Goal: Information Seeking & Learning: Learn about a topic

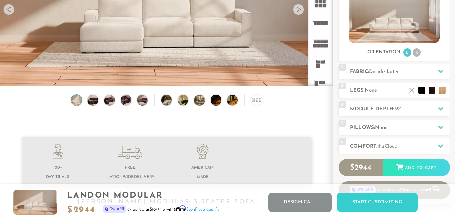
scroll to position [68, 0]
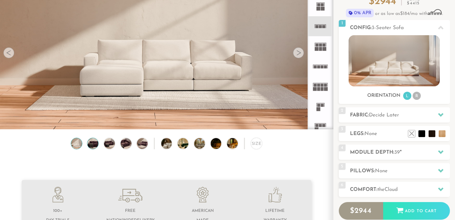
click at [91, 146] on img at bounding box center [92, 143] width 13 height 11
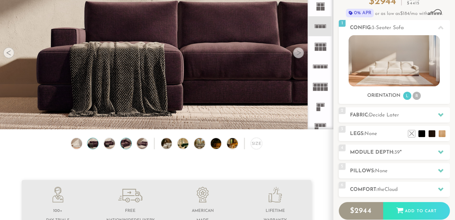
click at [125, 147] on img at bounding box center [125, 143] width 13 height 11
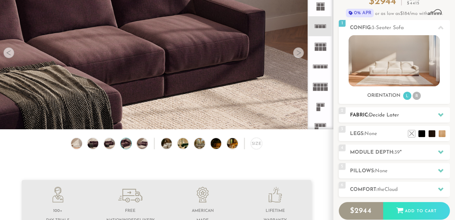
click at [441, 114] on icon at bounding box center [440, 115] width 5 height 4
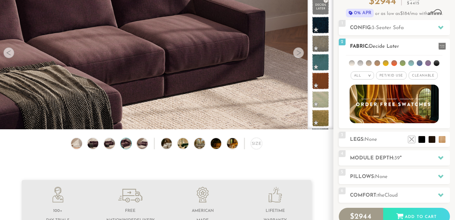
click at [393, 75] on span "Pet/Kid Use x" at bounding box center [391, 75] width 30 height 8
click at [361, 62] on li at bounding box center [360, 63] width 6 height 6
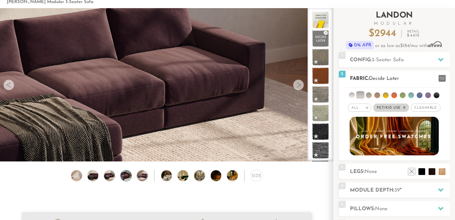
scroll to position [34, 0]
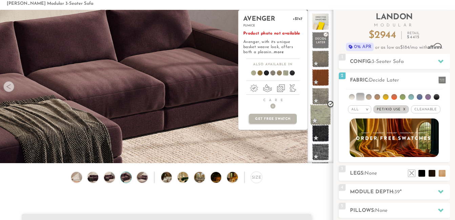
click at [320, 111] on span at bounding box center [320, 114] width 21 height 21
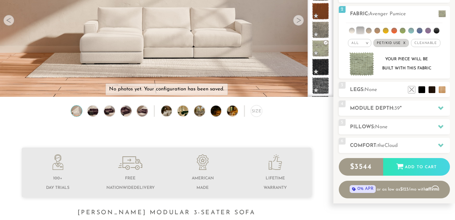
scroll to position [102, 0]
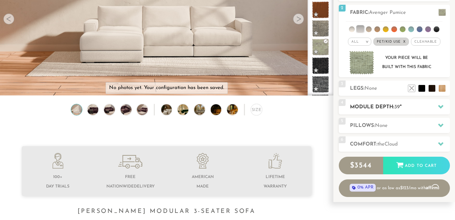
click at [440, 105] on icon at bounding box center [440, 106] width 5 height 5
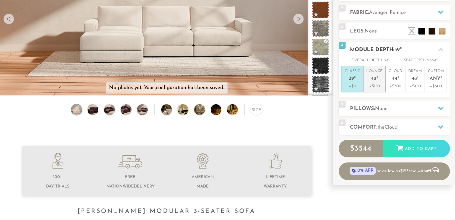
click at [373, 77] on span "42" at bounding box center [373, 79] width 5 height 6
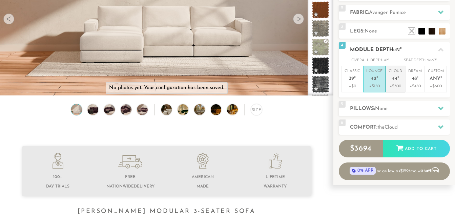
click at [392, 78] on span "44" at bounding box center [394, 79] width 5 height 6
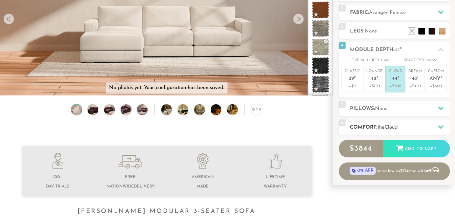
click at [441, 126] on icon at bounding box center [440, 127] width 5 height 4
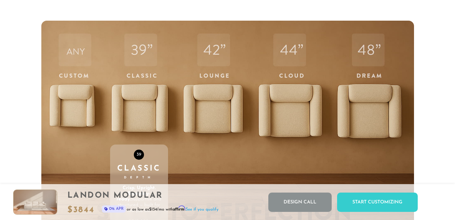
scroll to position [2169, 0]
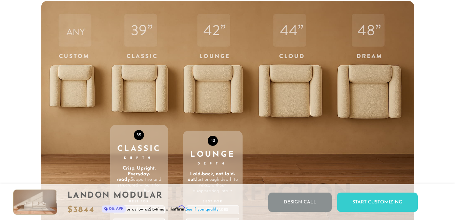
click at [213, 114] on div "42 Lounge Depth Laid-back, not laid-out. Just enough depth to relax, without di…" at bounding box center [213, 145] width 60 height 288
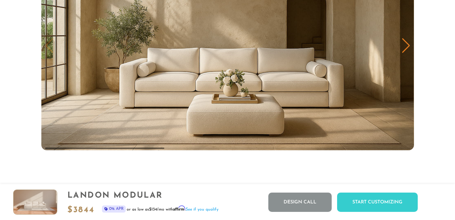
scroll to position [3310, 0]
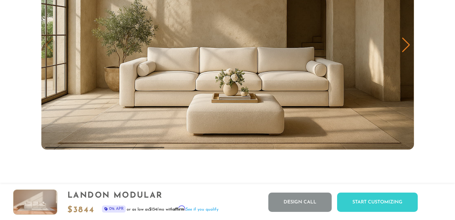
click at [406, 47] on div "Next slide" at bounding box center [405, 45] width 9 height 15
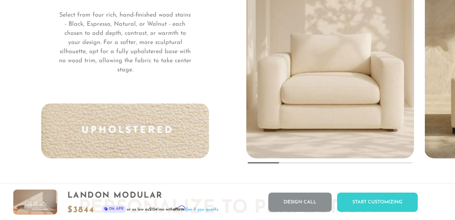
scroll to position [4986, 0]
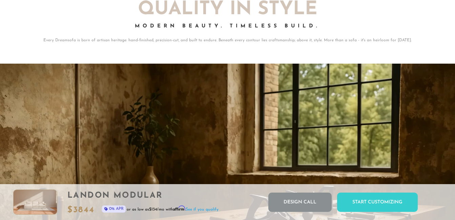
scroll to position [4894, 0]
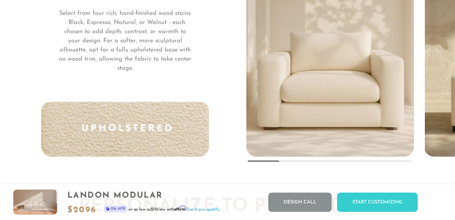
scroll to position [4986, 0]
click at [313, 107] on img "1 / 5" at bounding box center [330, 12] width 208 height 290
click at [312, 108] on img "1 / 5" at bounding box center [330, 12] width 208 height 290
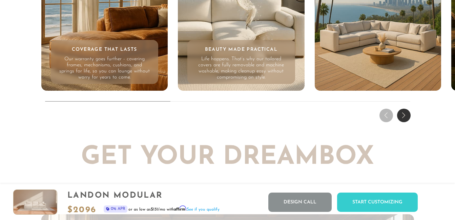
scroll to position [6354, 0]
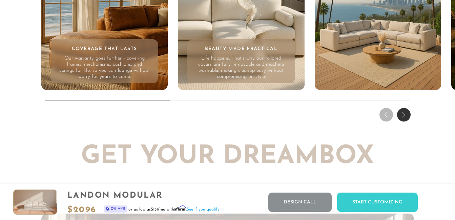
click at [246, 72] on p "Life happens. That’s why our tailored covers are fully removable and machine wa…" at bounding box center [241, 68] width 91 height 24
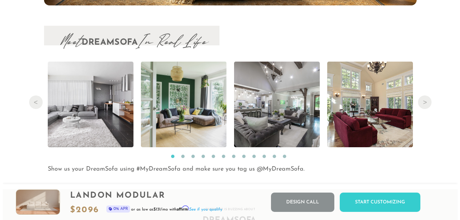
scroll to position [6760, 0]
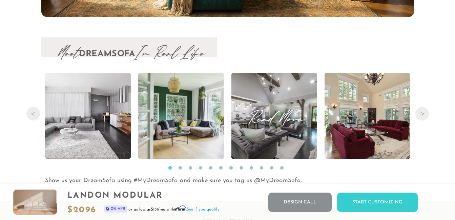
click at [276, 135] on img at bounding box center [274, 116] width 128 height 86
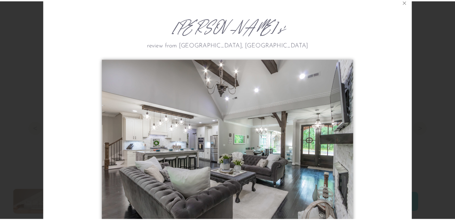
scroll to position [0, 0]
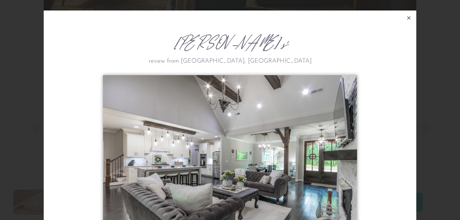
click at [406, 19] on icon at bounding box center [409, 18] width 8 height 8
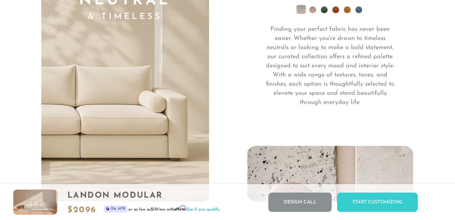
scroll to position [4657, 0]
